Goal: Transaction & Acquisition: Purchase product/service

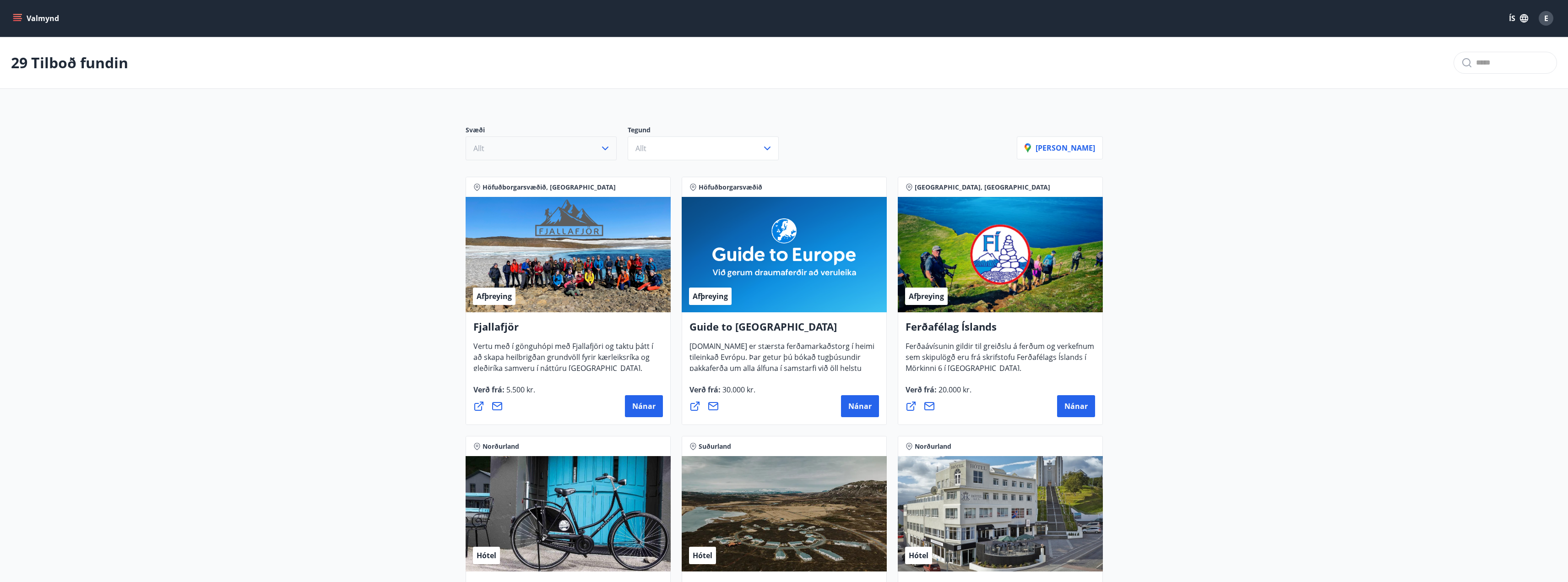
click at [612, 147] on button "Allt" at bounding box center [541, 148] width 151 height 24
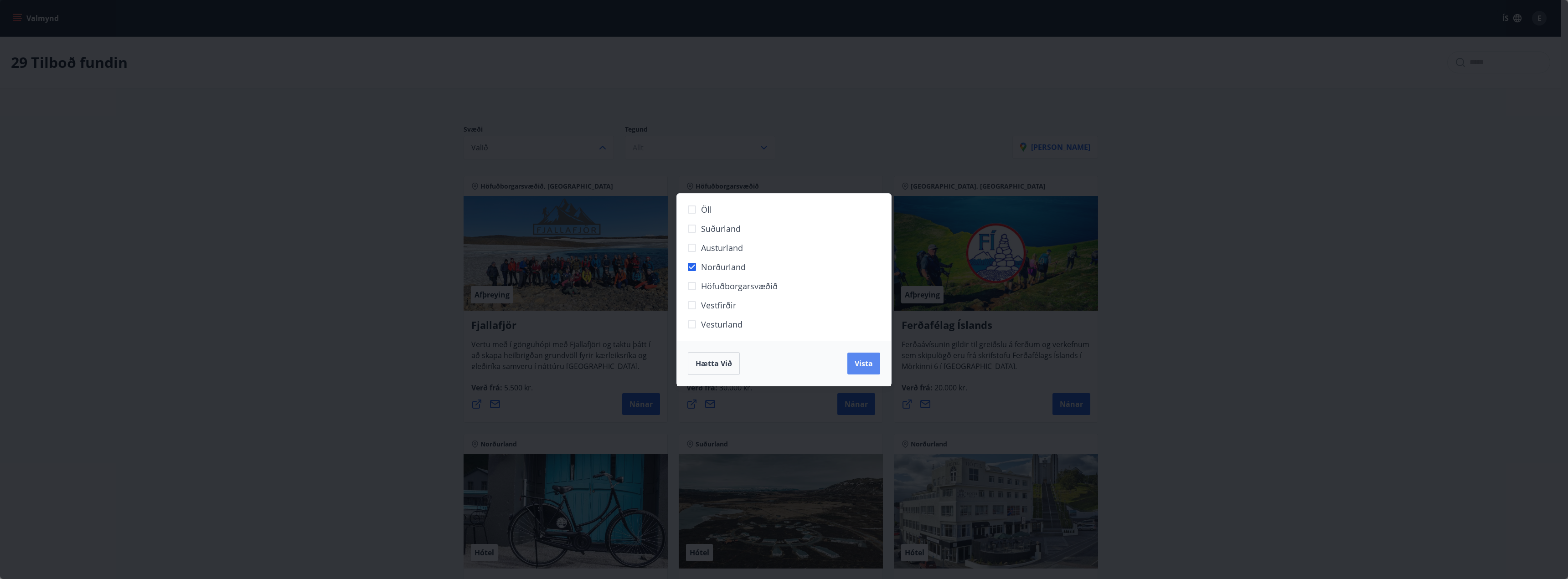
click at [869, 366] on span "Vista" at bounding box center [864, 363] width 18 height 10
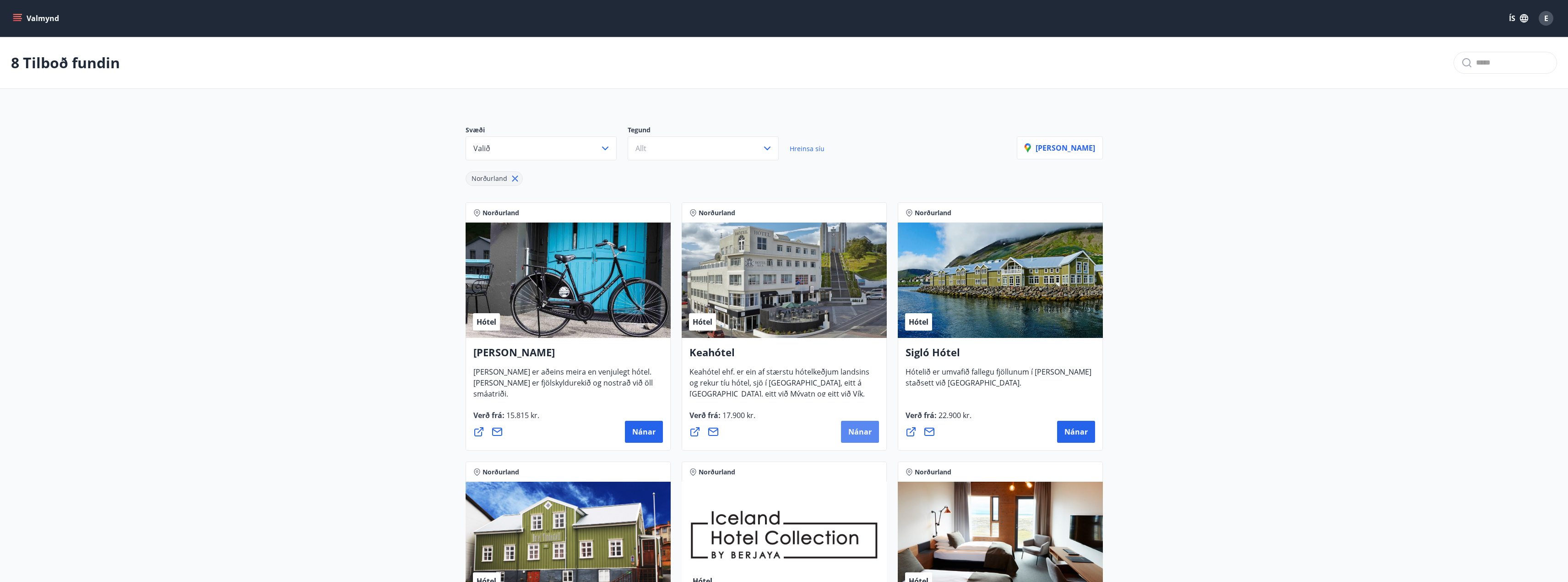
click at [856, 430] on span "Nánar" at bounding box center [860, 432] width 23 height 10
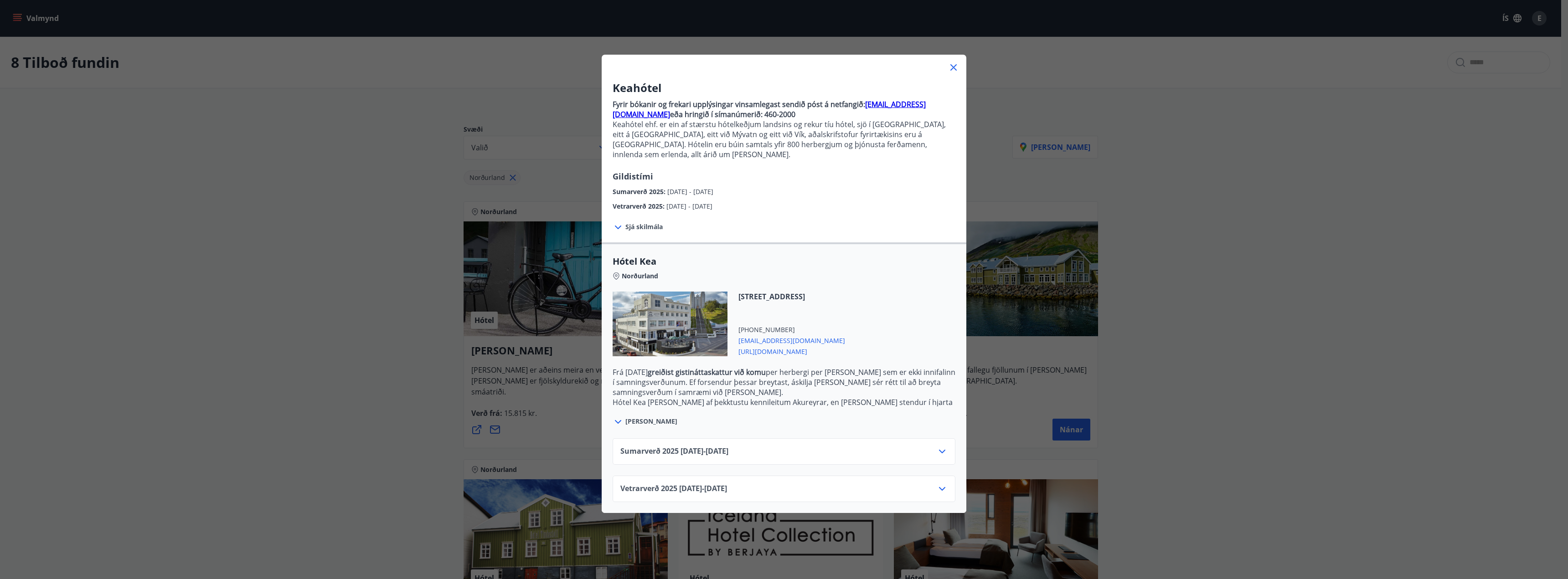
click at [613, 222] on icon at bounding box center [618, 227] width 11 height 11
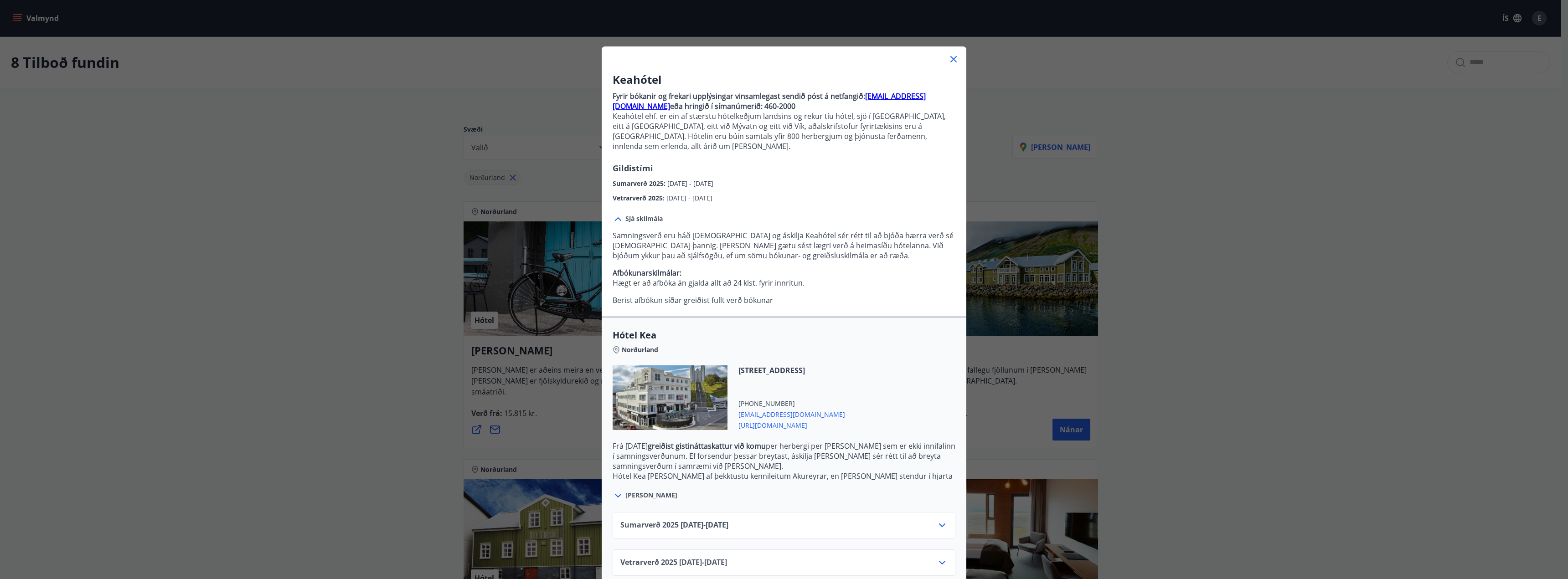
scroll to position [13, 0]
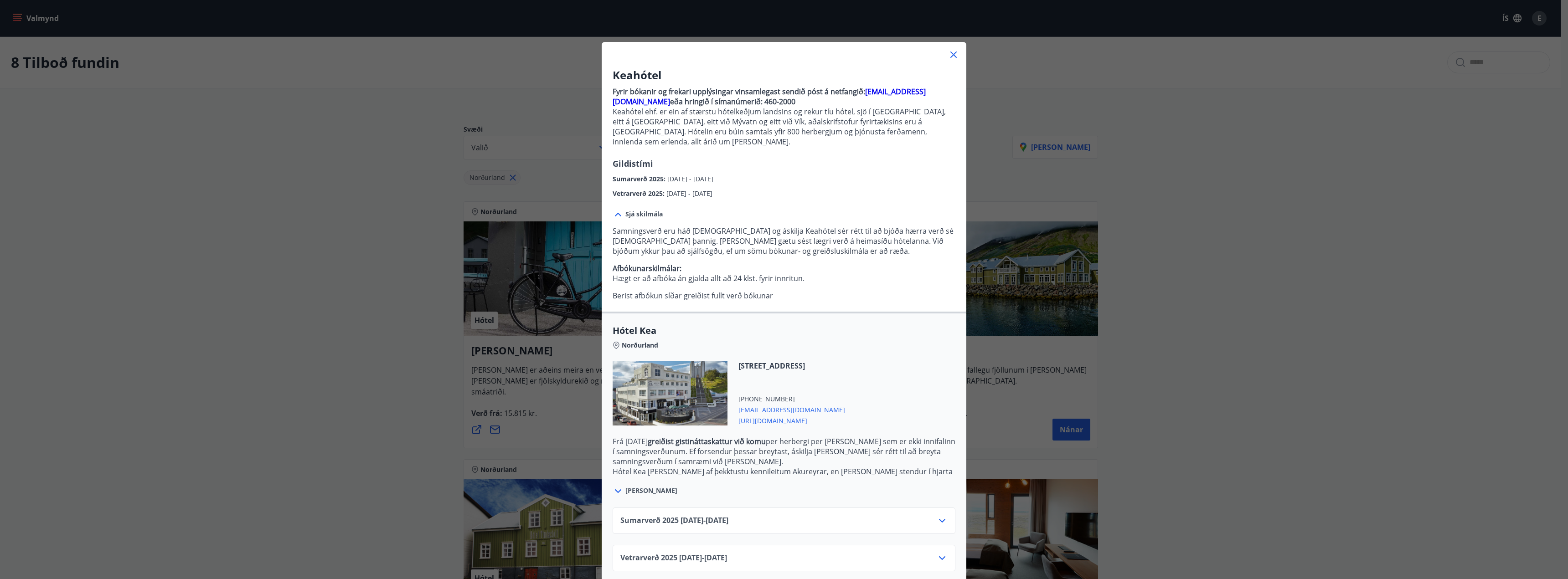
click at [938, 515] on icon at bounding box center [942, 521] width 11 height 11
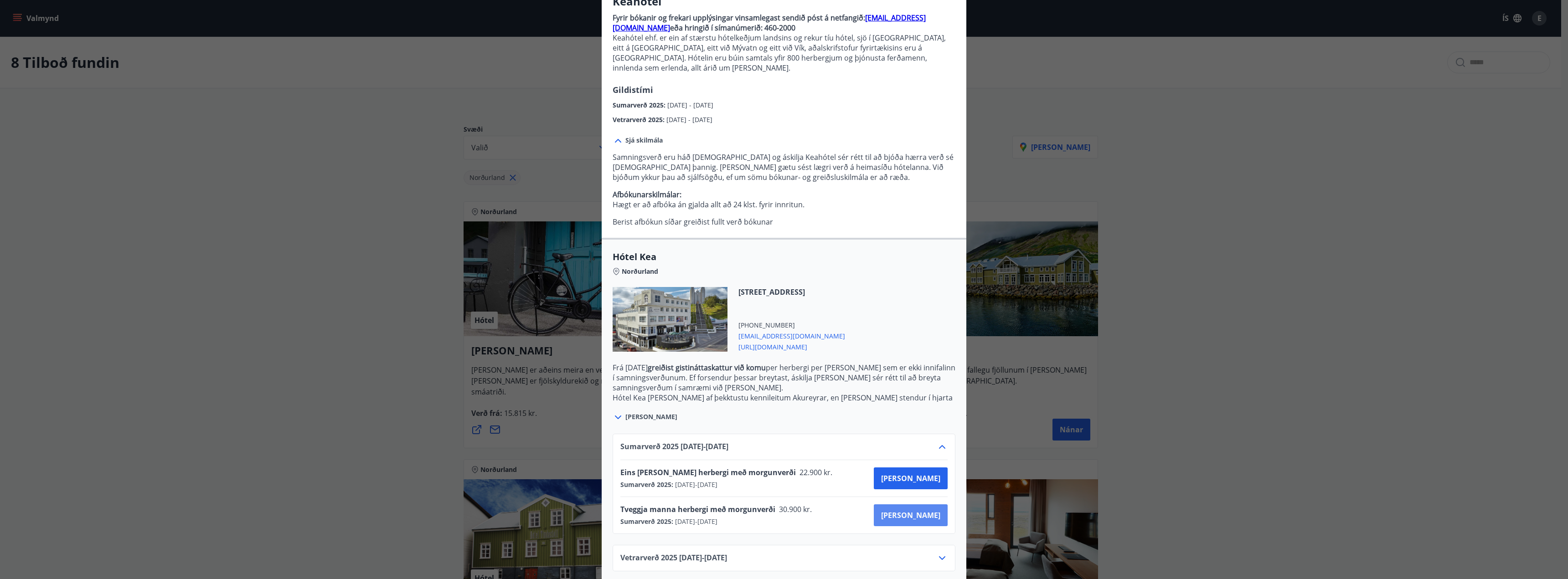
click at [934, 510] on span "Kaupa" at bounding box center [911, 515] width 59 height 10
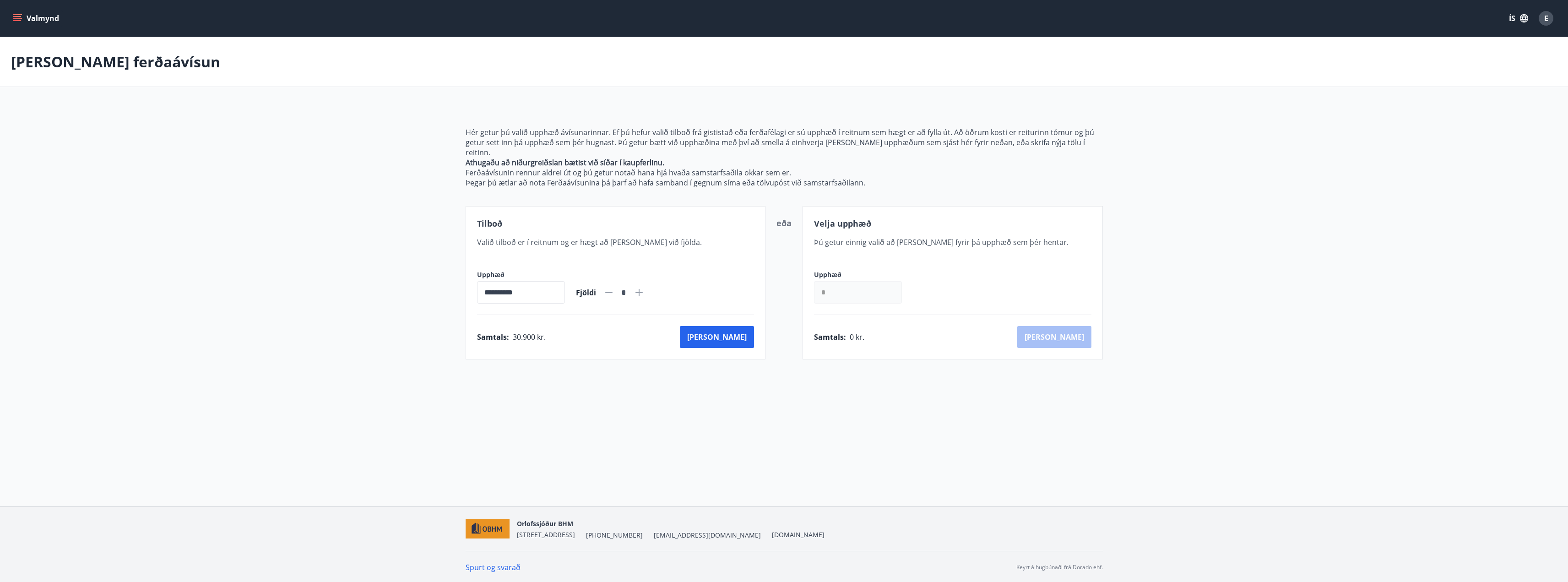
click at [644, 287] on icon at bounding box center [639, 293] width 11 height 11
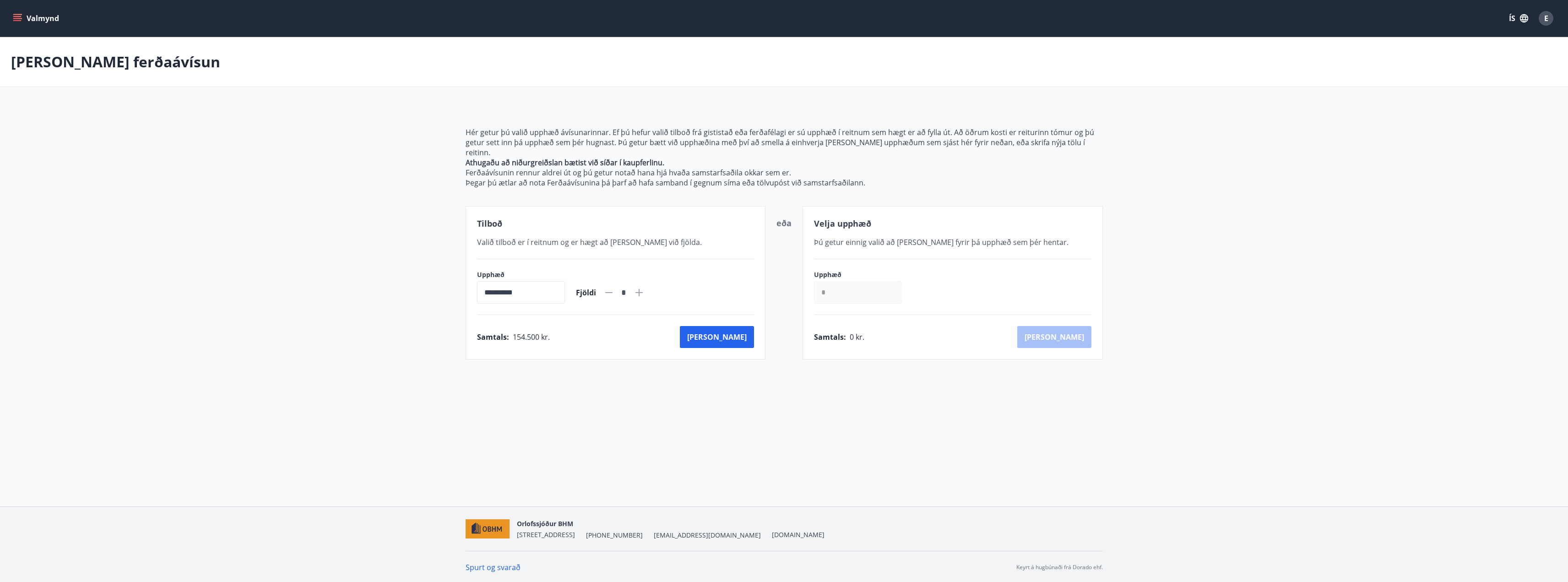
click at [644, 287] on icon at bounding box center [639, 293] width 11 height 11
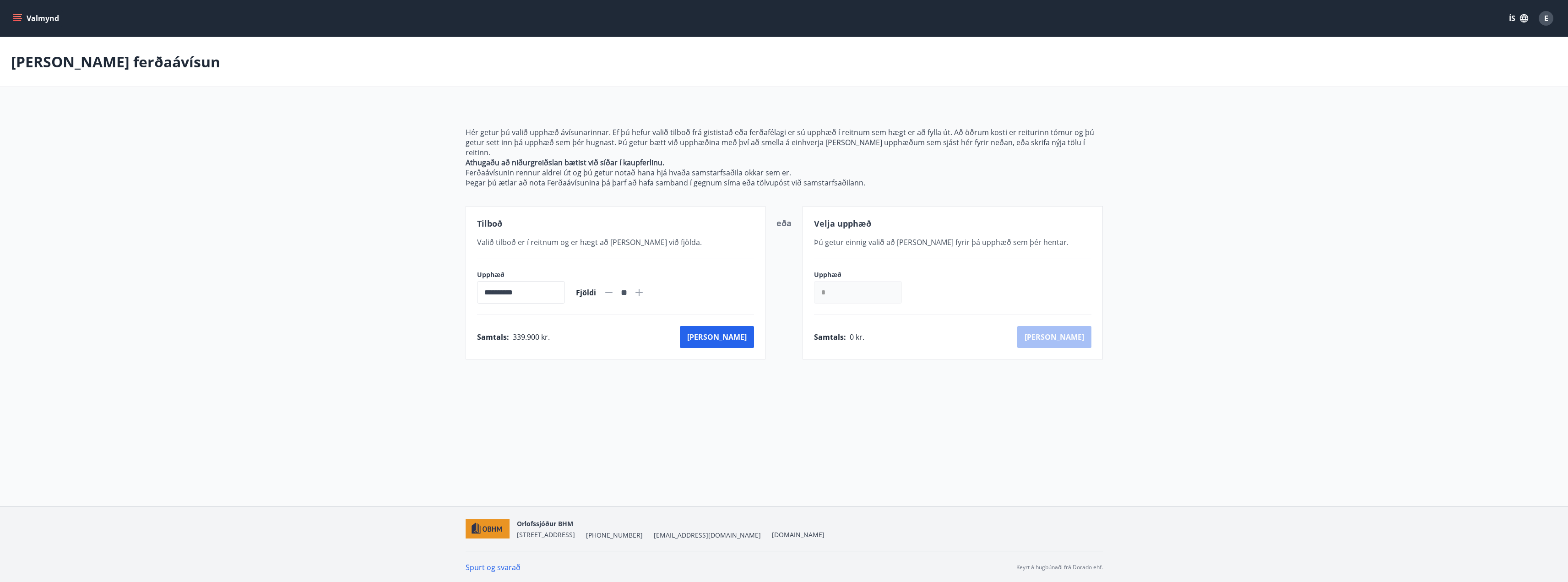
click at [644, 287] on icon at bounding box center [639, 293] width 11 height 11
click at [614, 287] on icon at bounding box center [609, 293] width 11 height 11
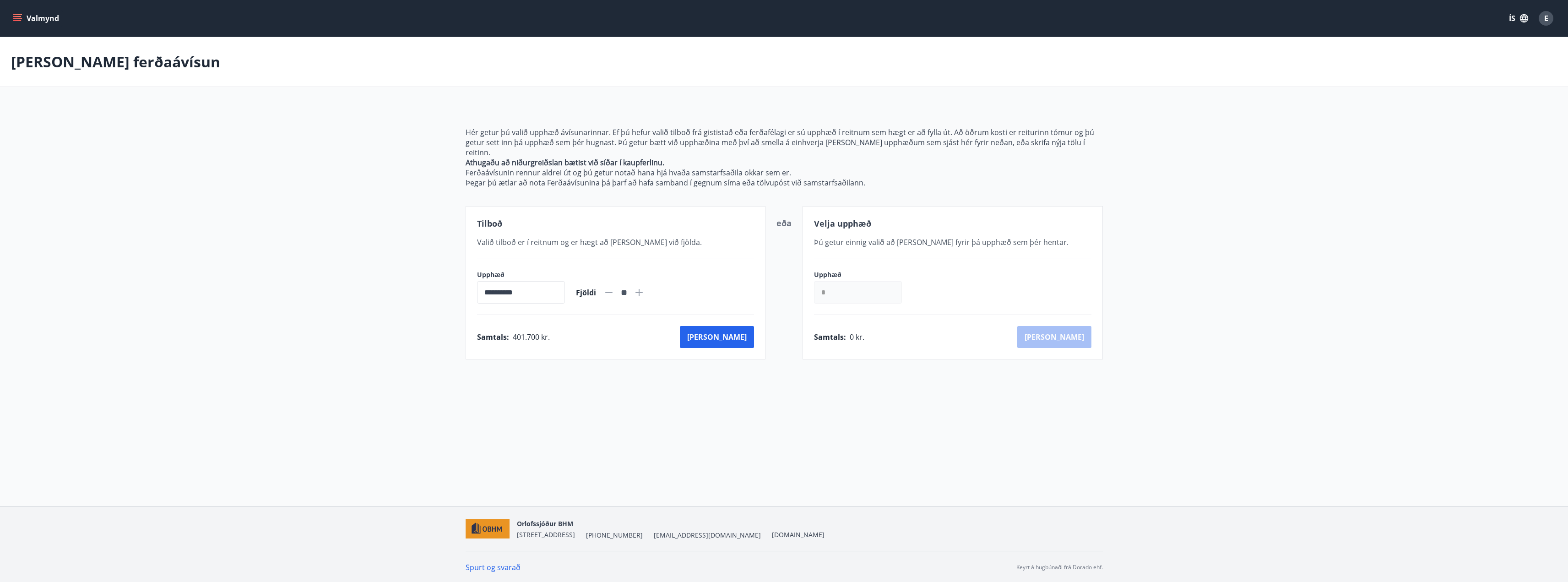
click at [614, 287] on icon at bounding box center [609, 293] width 11 height 11
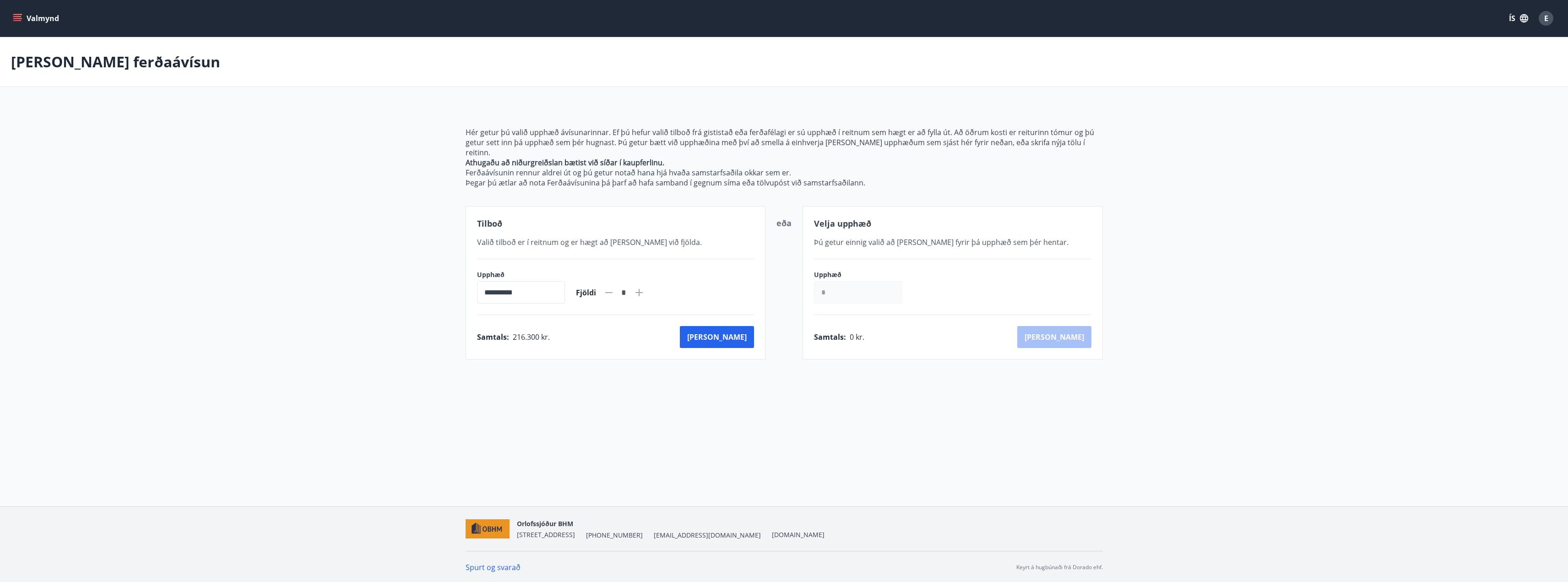
click at [614, 287] on icon at bounding box center [609, 293] width 11 height 11
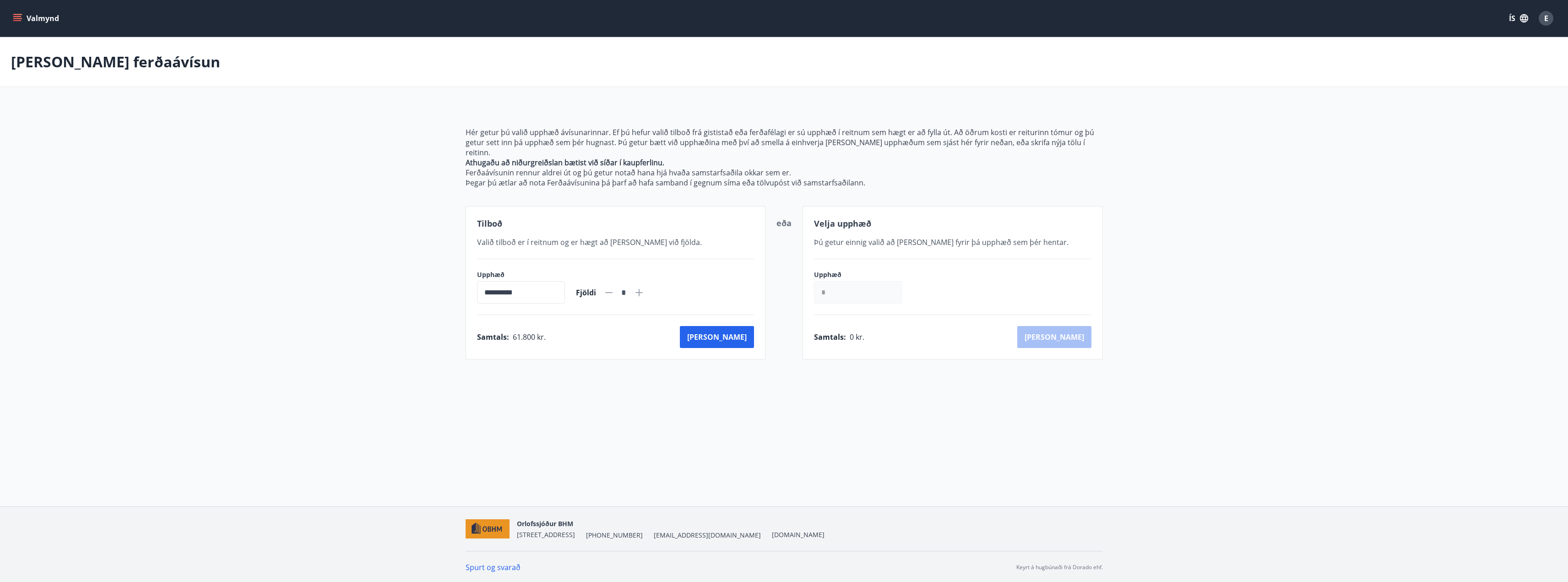
click at [614, 287] on icon at bounding box center [609, 293] width 11 height 11
type input "*"
click at [614, 287] on icon at bounding box center [609, 293] width 11 height 11
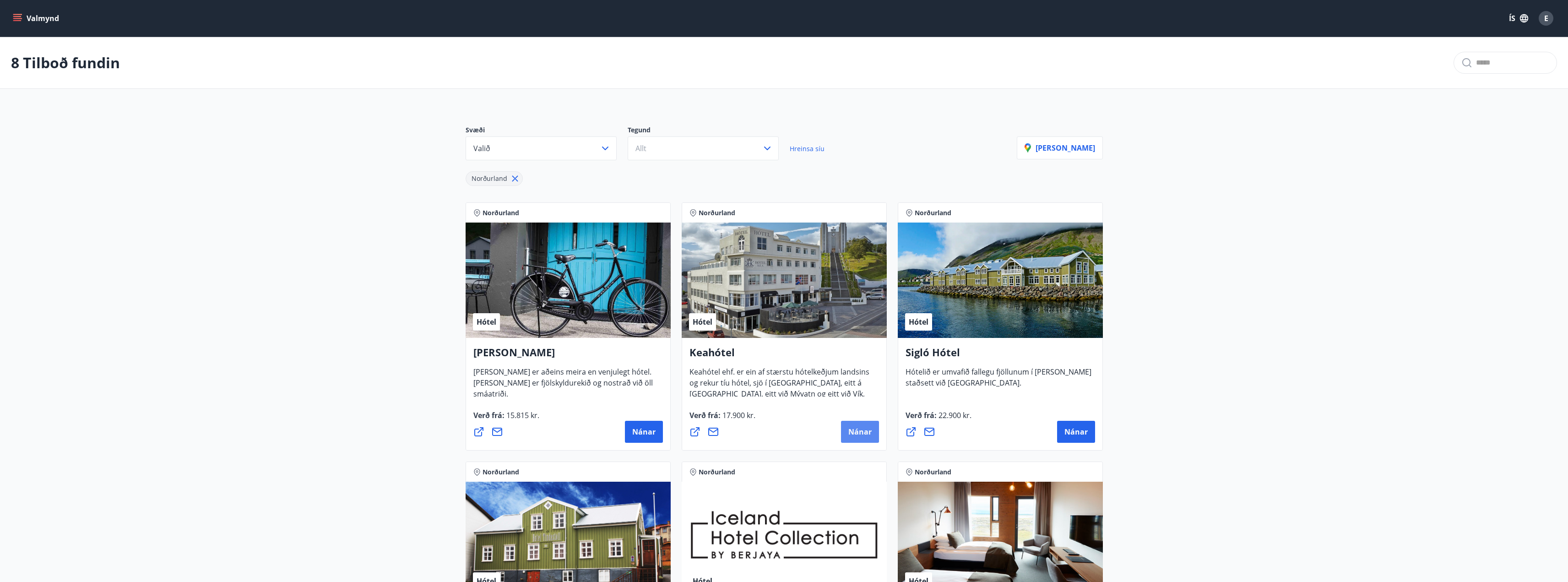
click at [854, 435] on span "Nánar" at bounding box center [860, 432] width 23 height 10
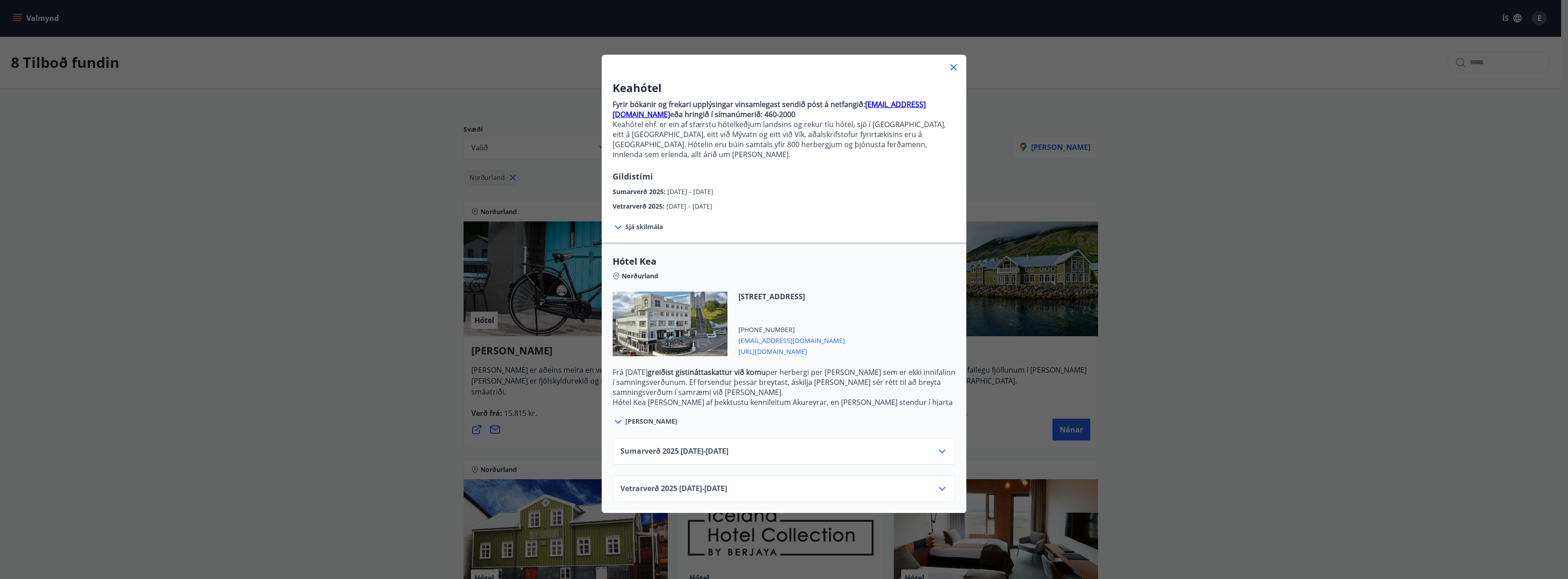
click at [618, 222] on icon at bounding box center [618, 227] width 11 height 11
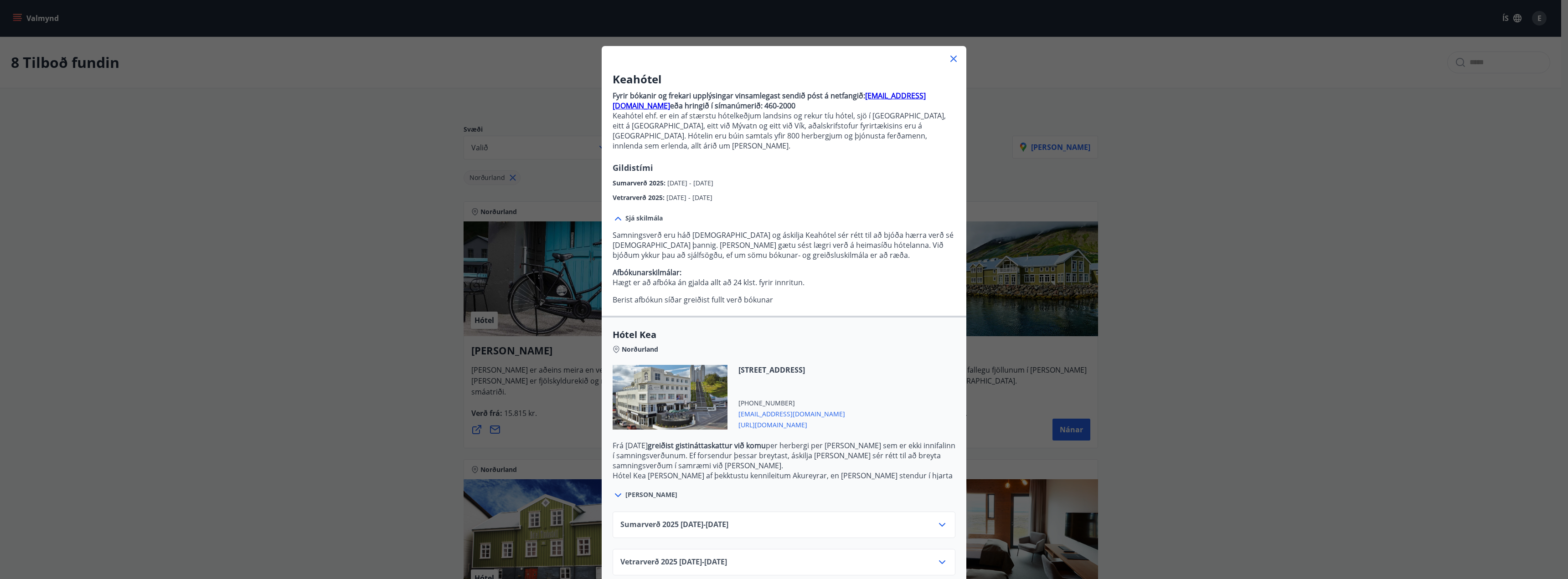
scroll to position [13, 0]
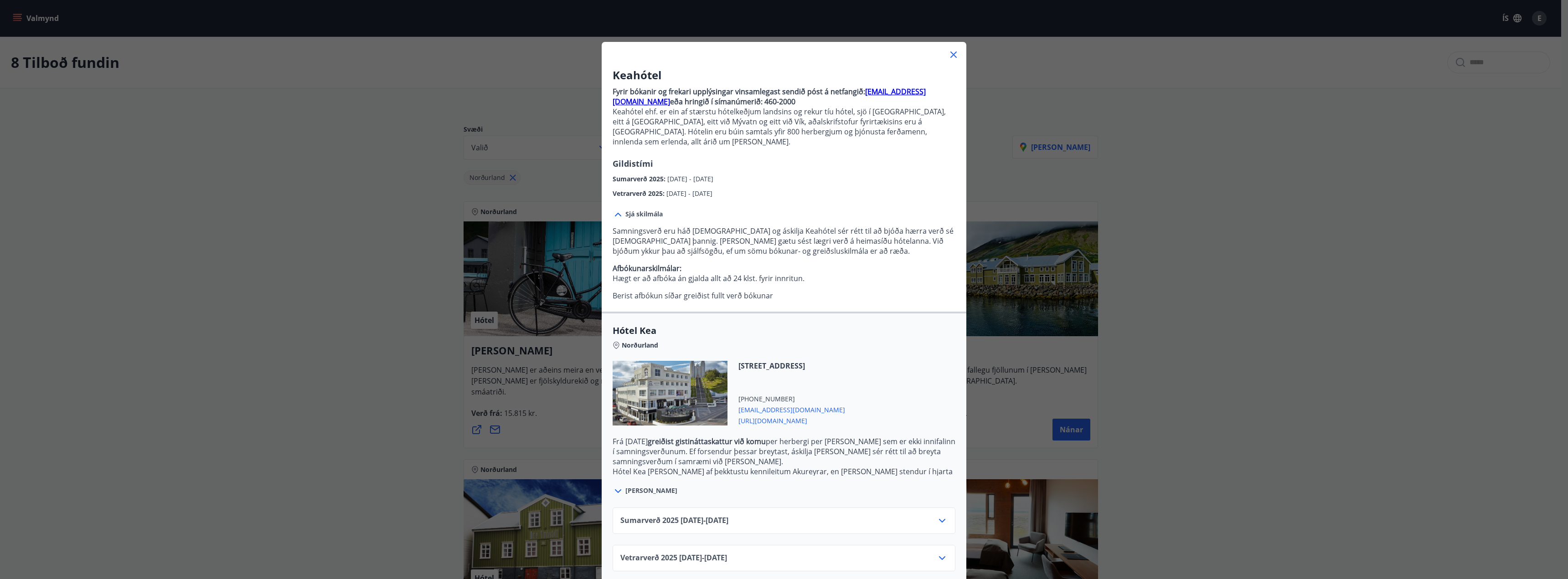
drag, startPoint x: 788, startPoint y: 412, endPoint x: 758, endPoint y: 446, distance: 45.3
click at [758, 446] on p "Frá 1. janúar 2025 greiðist gistináttaskattur við komu per herbergi per nótt se…" at bounding box center [783, 451] width 343 height 30
click at [775, 414] on span "[URL][DOMAIN_NAME]" at bounding box center [791, 420] width 107 height 11
click at [952, 54] on icon at bounding box center [954, 55] width 11 height 11
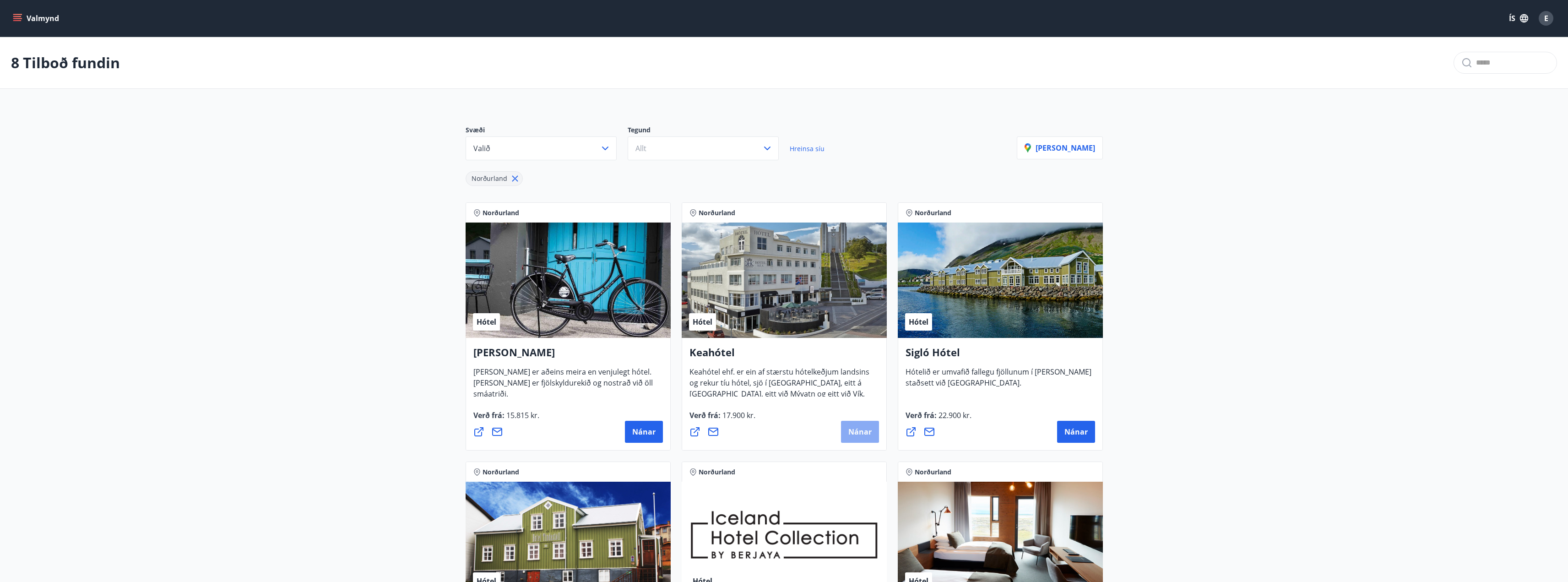
click at [855, 435] on span "Nánar" at bounding box center [860, 432] width 23 height 10
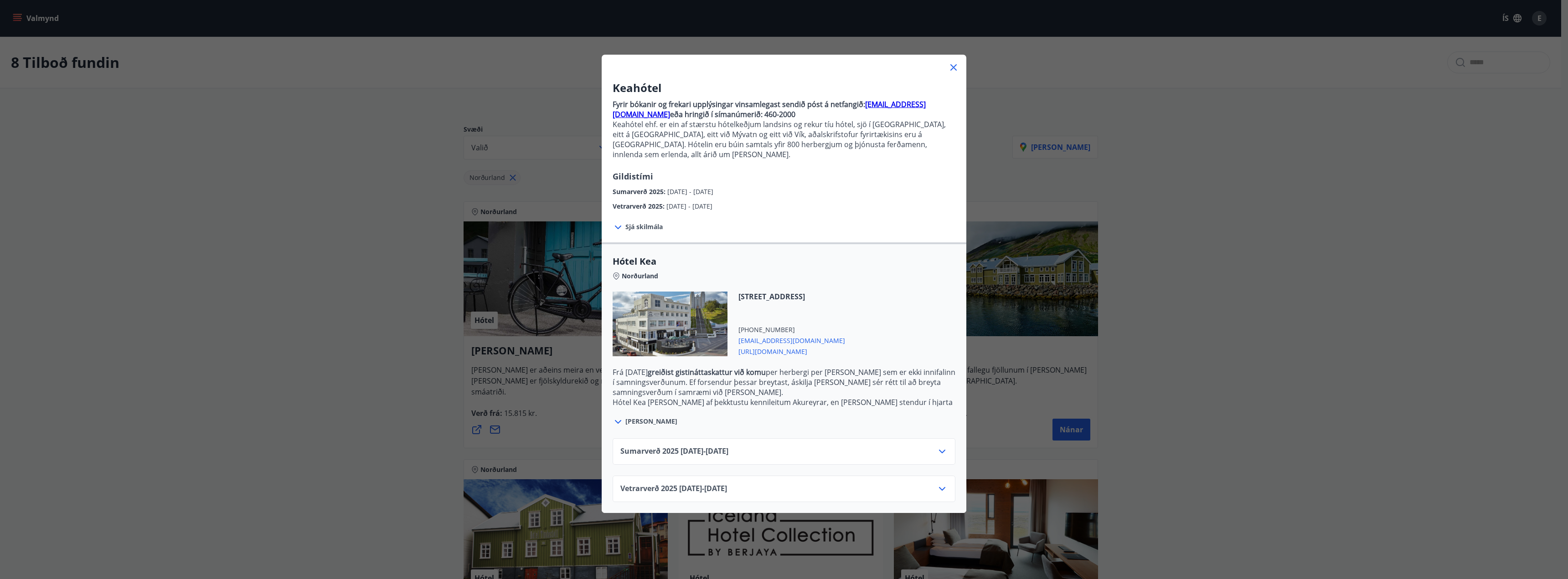
click at [938, 446] on icon at bounding box center [942, 451] width 11 height 11
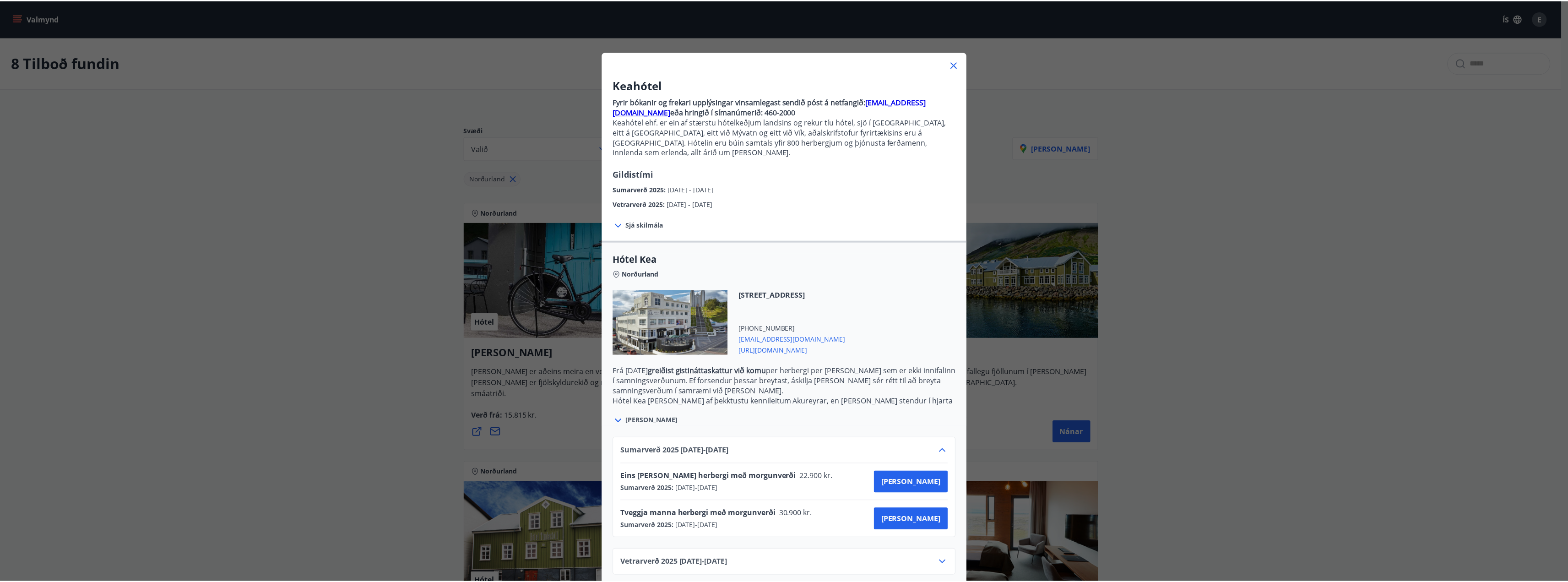
scroll to position [4, 0]
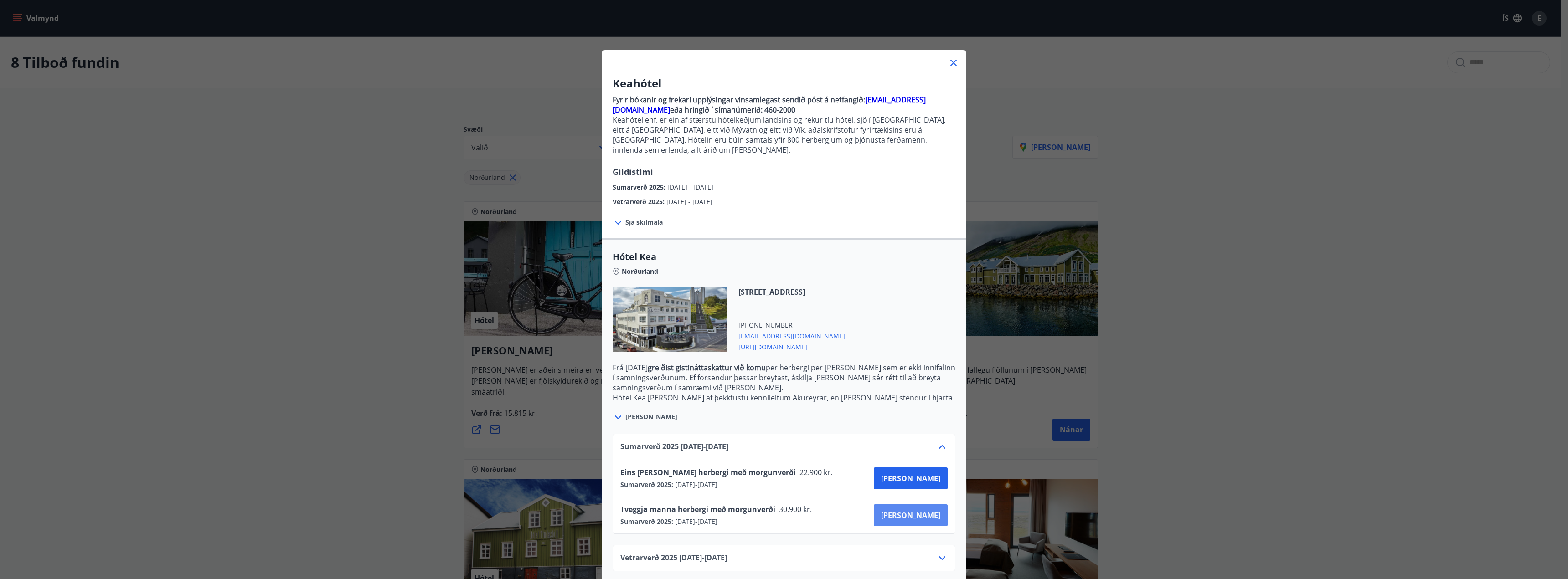
click at [925, 510] on span "Kaupa" at bounding box center [911, 515] width 59 height 10
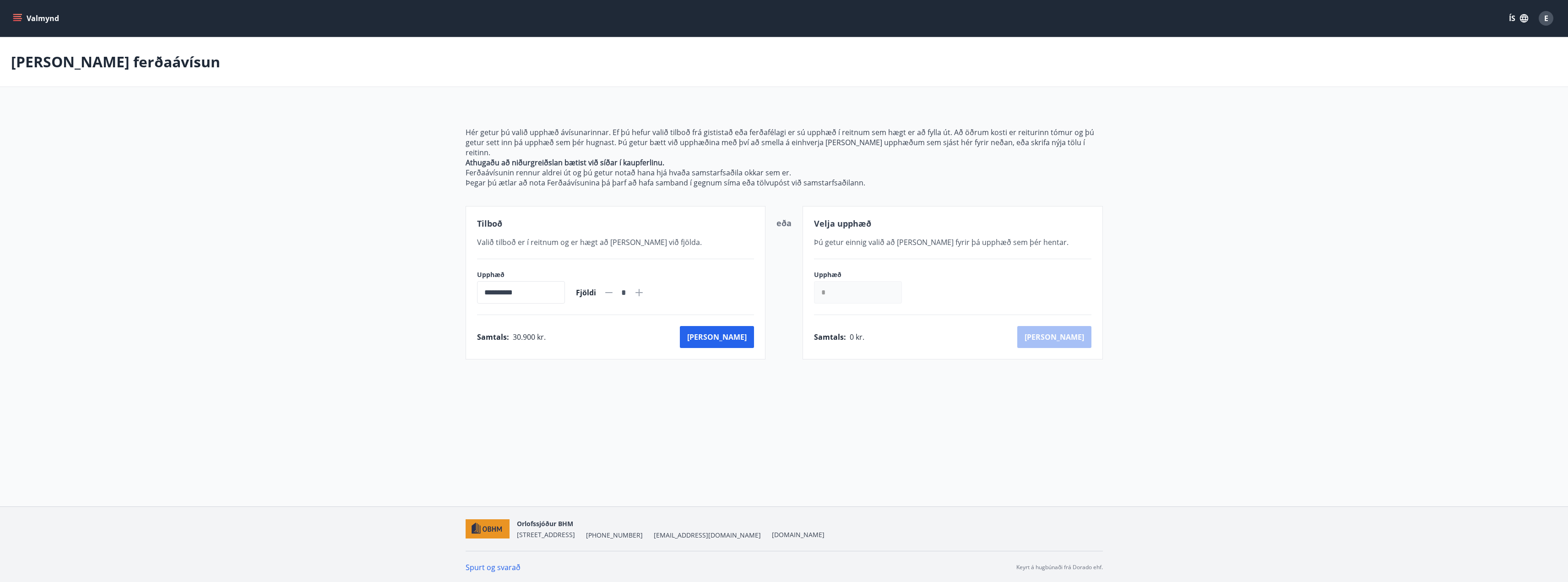
click at [20, 15] on icon "menu" at bounding box center [17, 18] width 9 height 9
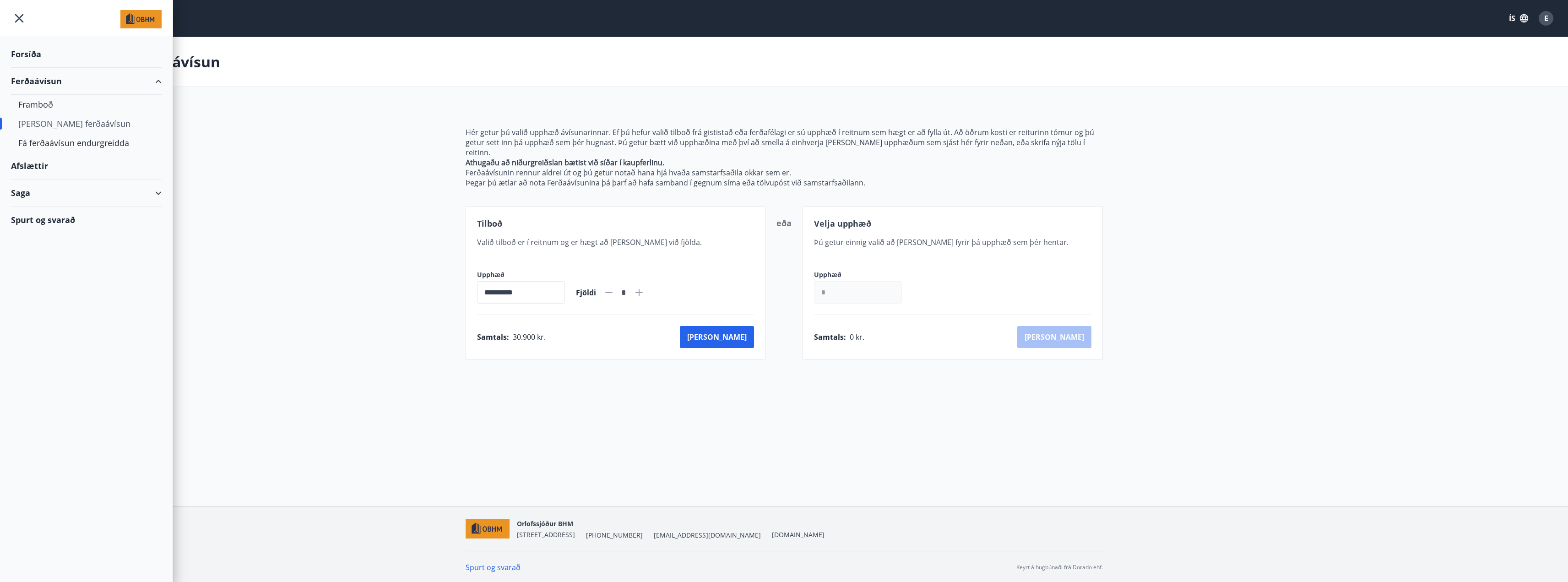
click at [73, 123] on div "[PERSON_NAME] ferðaávísun" at bounding box center [86, 123] width 136 height 19
type input "*****"
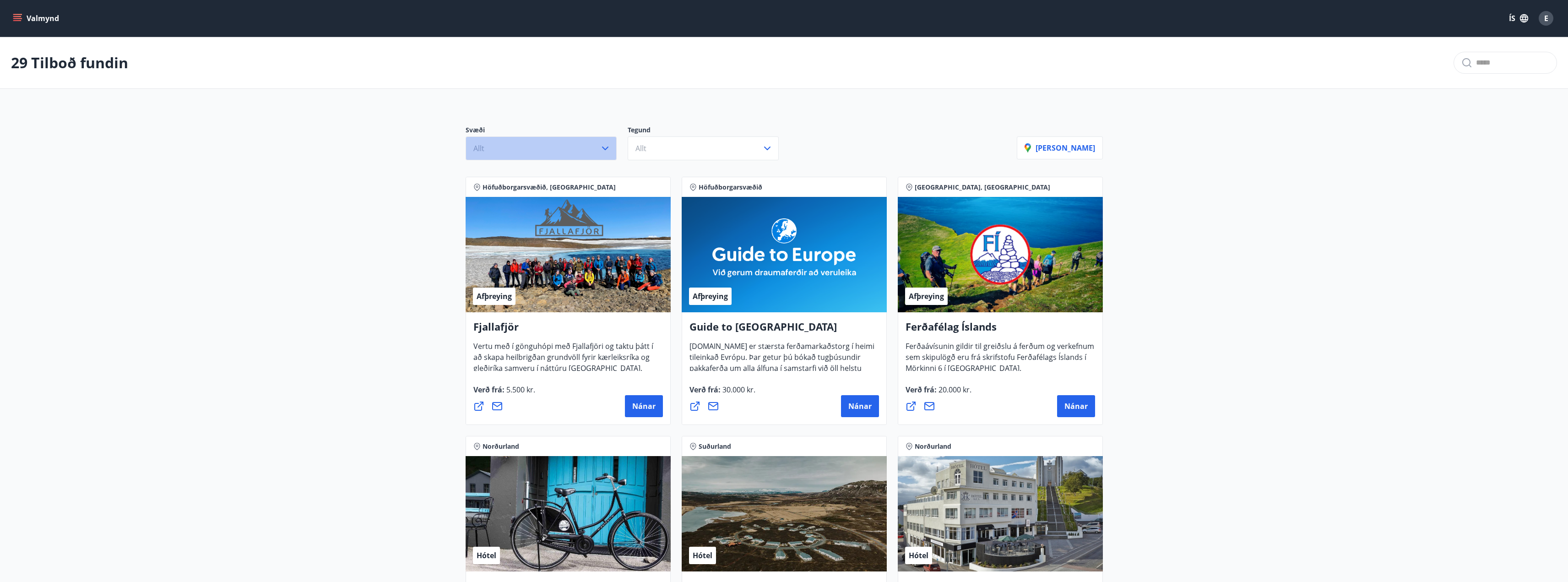
click at [605, 149] on icon "button" at bounding box center [605, 149] width 11 height 11
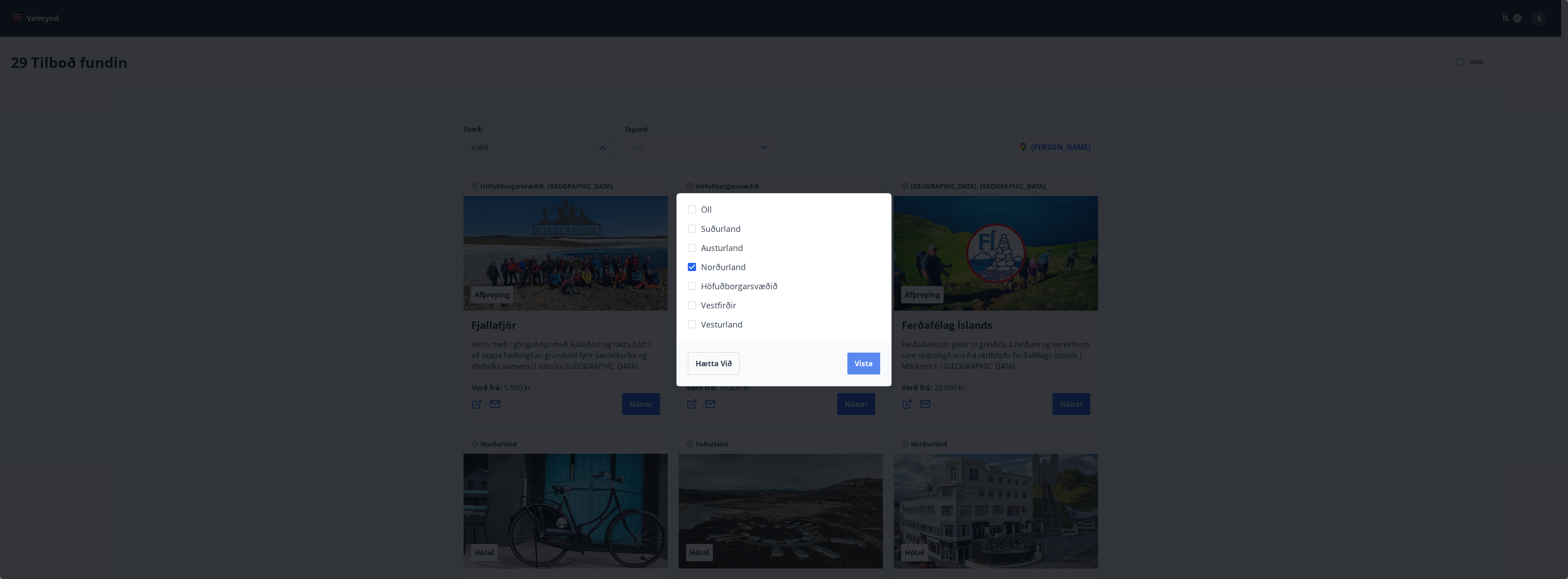
click at [855, 364] on span "Vista" at bounding box center [864, 363] width 18 height 10
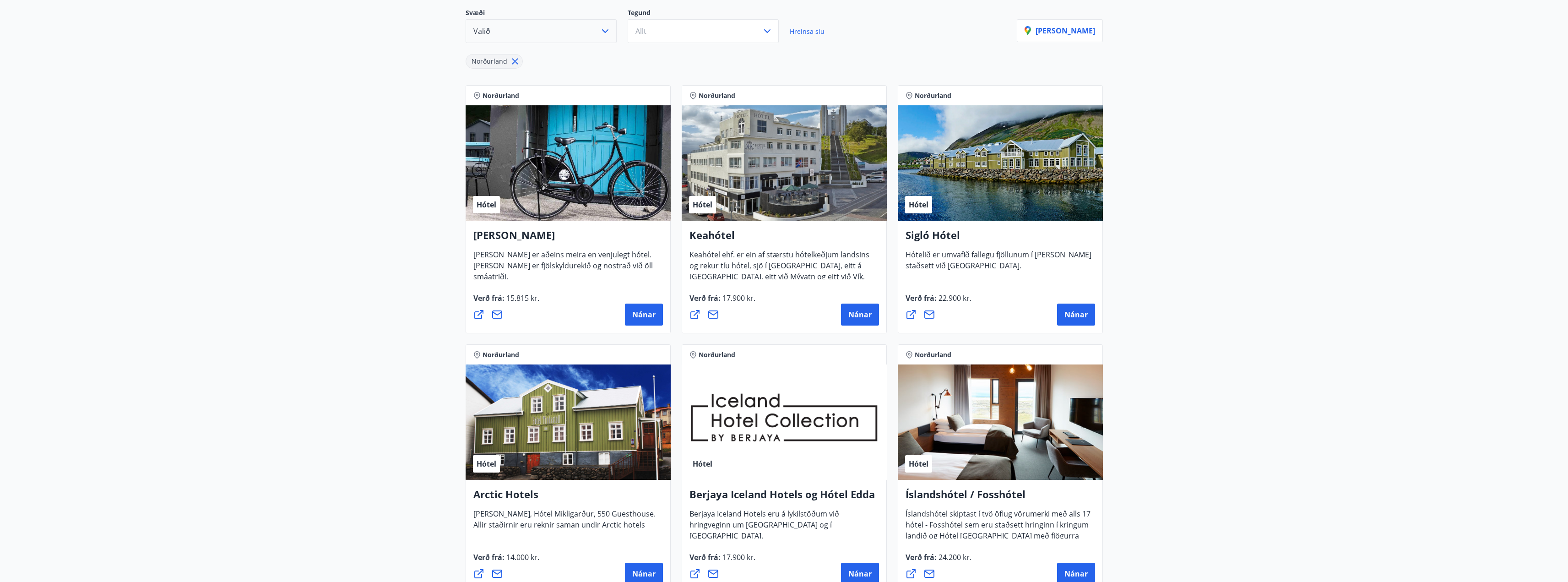
scroll to position [183, 0]
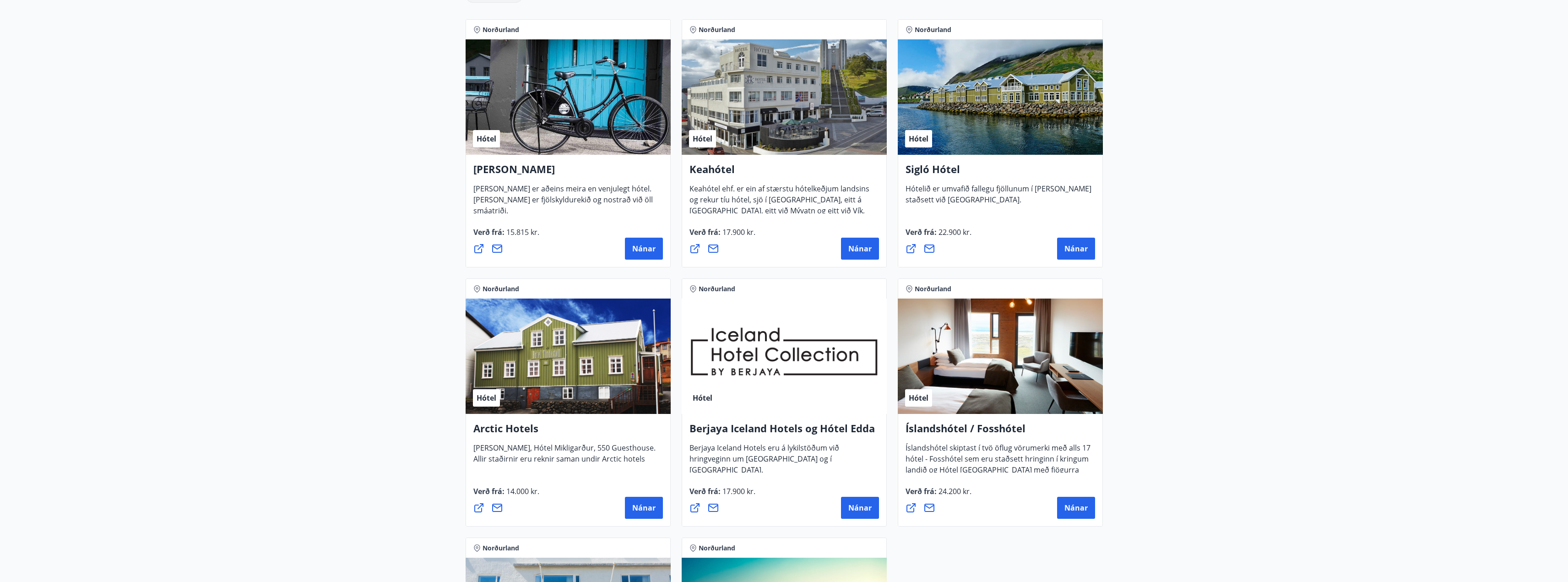
click at [799, 189] on span "Keahótel ehf. er ein af stærstu hótelkeðjum landsins og rekur tíu hótel, sjö í …" at bounding box center [779, 214] width 180 height 61
click at [855, 250] on span "Nánar" at bounding box center [860, 248] width 23 height 10
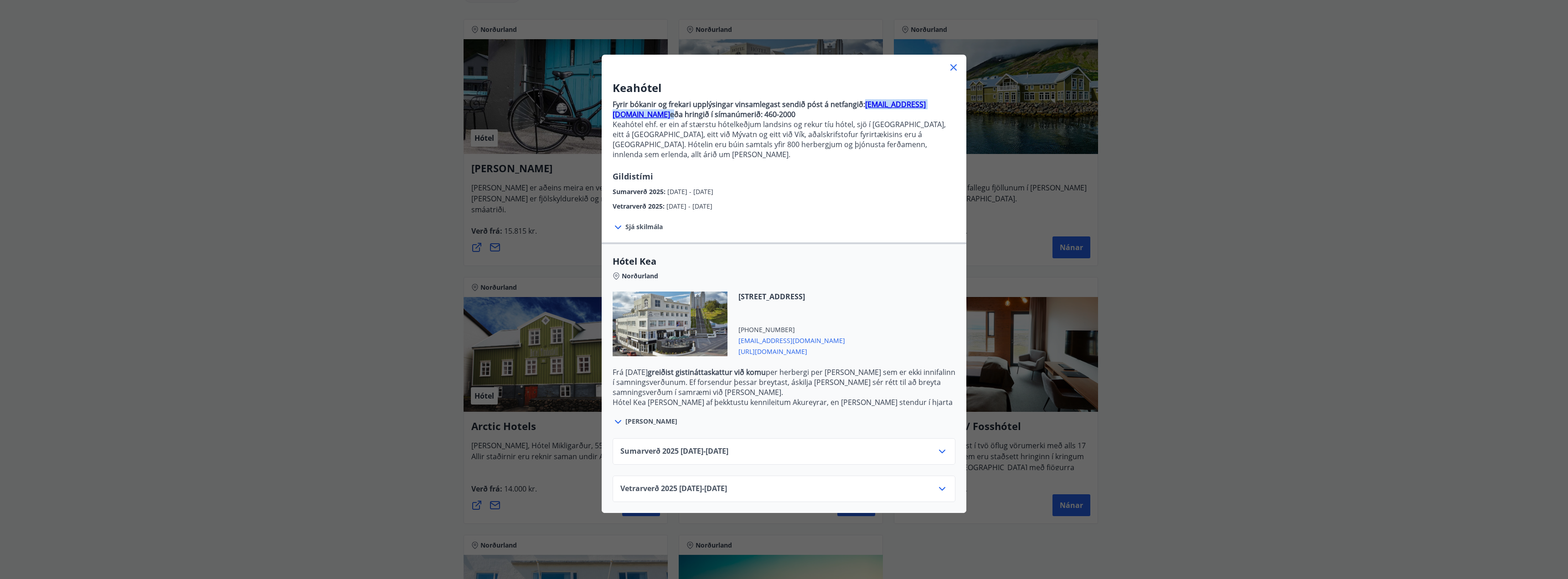
drag, startPoint x: 858, startPoint y: 102, endPoint x: 934, endPoint y: 105, distance: 76.1
click at [934, 105] on p "Fyrir bókanir og frekari upplýsingar vinsamlegast sendið póst á netfangið: [EMA…" at bounding box center [783, 109] width 343 height 20
copy p "[EMAIL_ADDRESS][DOMAIN_NAME]"
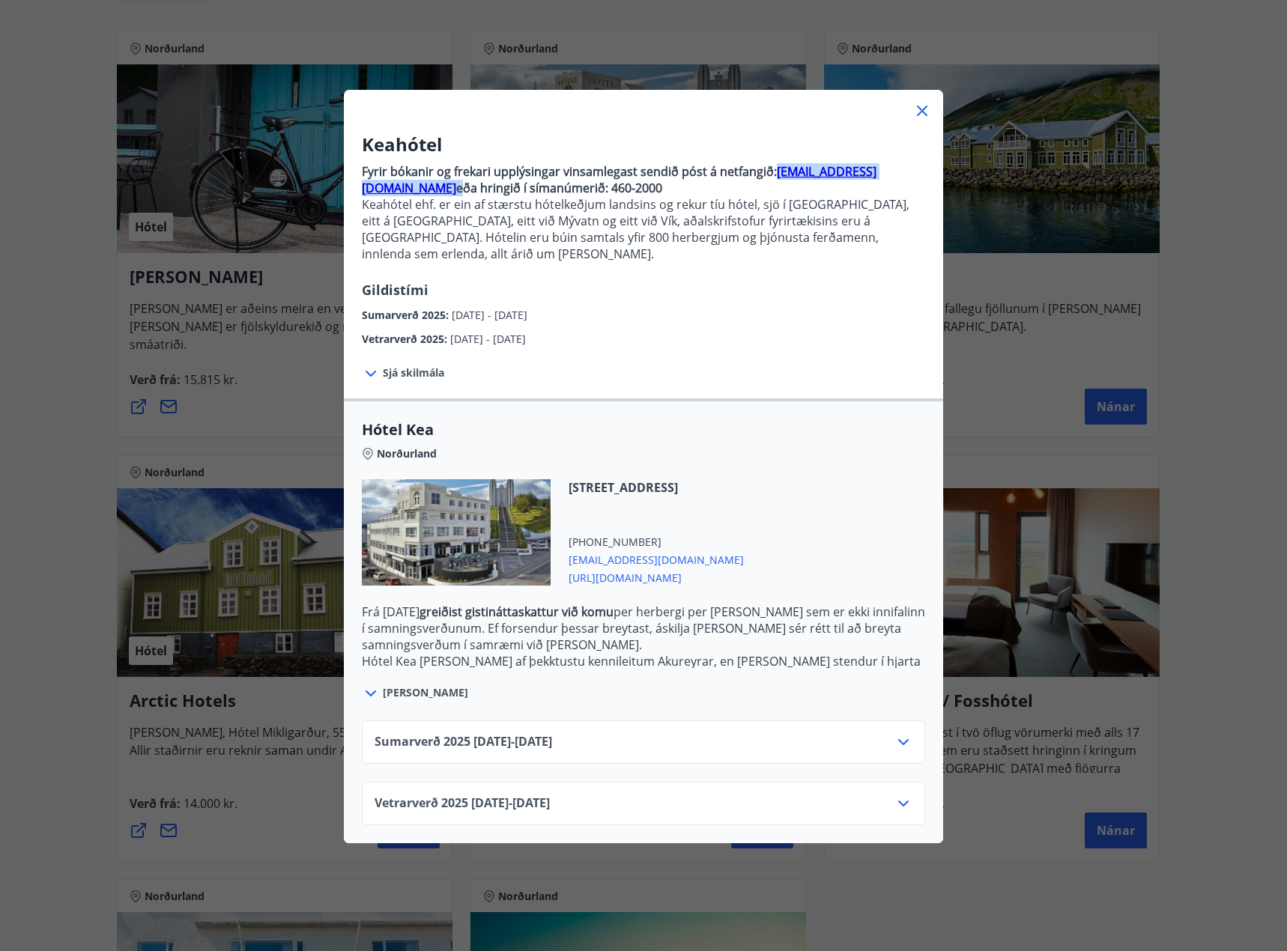
copy p "[EMAIL_ADDRESS][DOMAIN_NAME]"
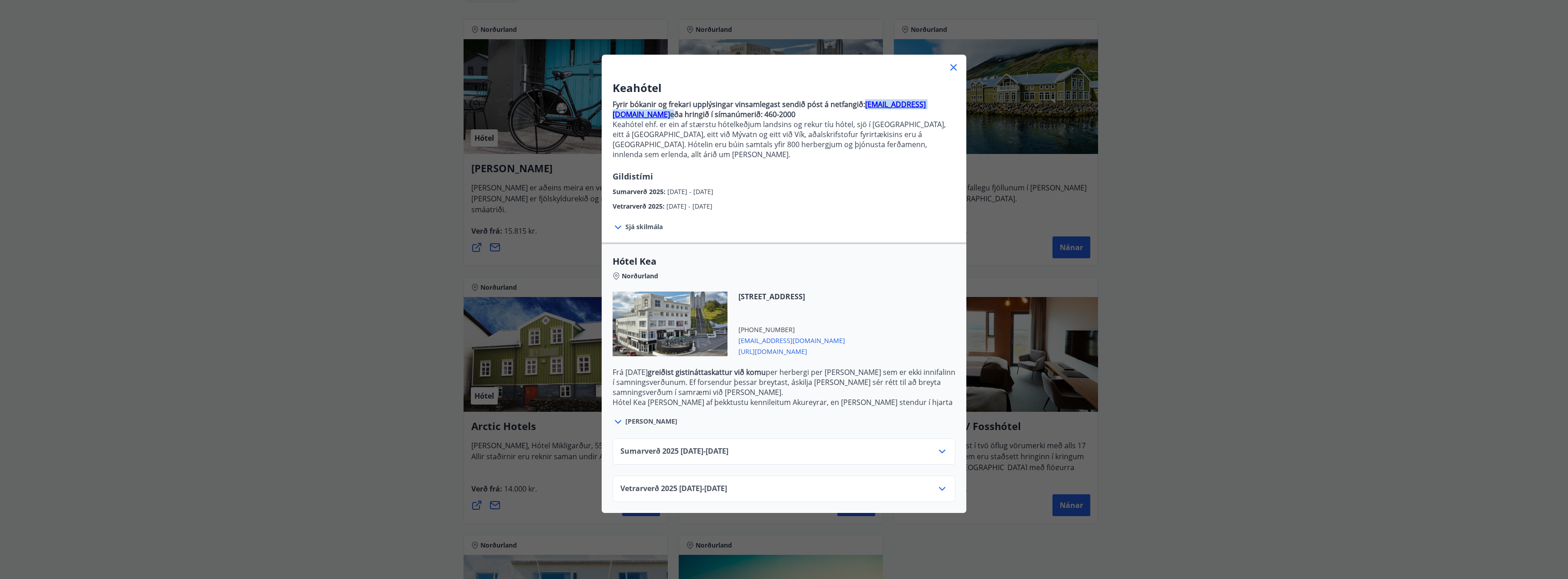
click at [950, 72] on icon at bounding box center [954, 68] width 11 height 11
